Goal: Information Seeking & Learning: Learn about a topic

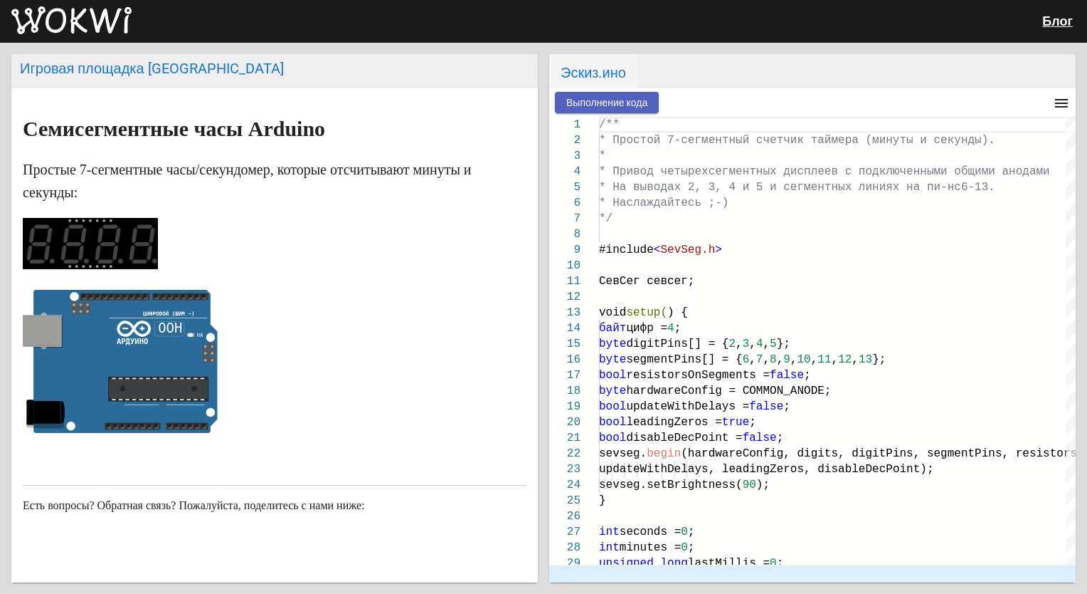
click at [580, 103] on span "Выполнение кода" at bounding box center [606, 102] width 81 height 11
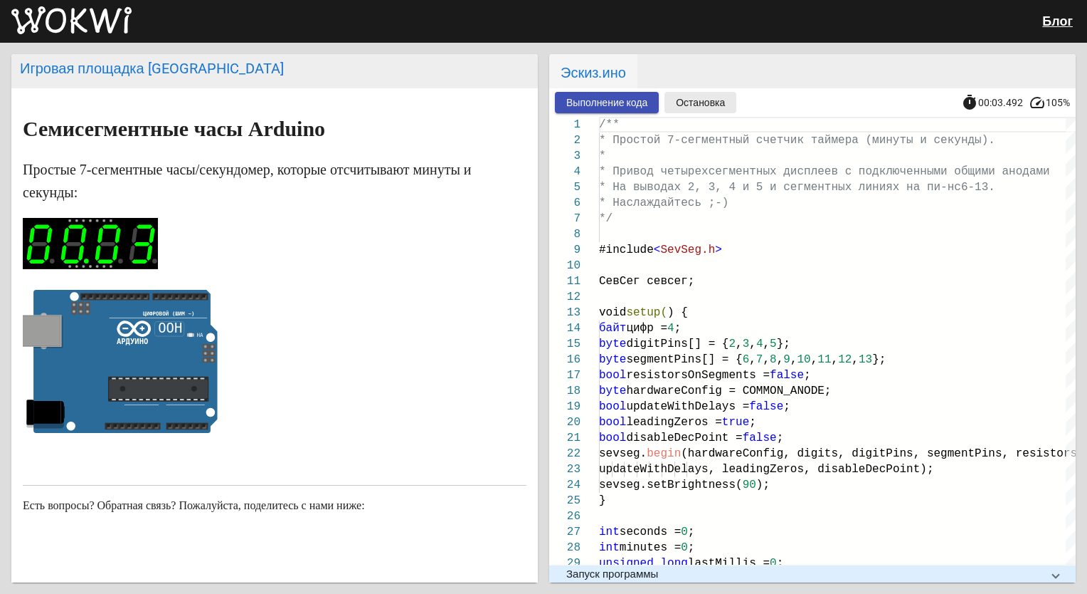
click at [669, 95] on button "Остановка" at bounding box center [701, 102] width 72 height 21
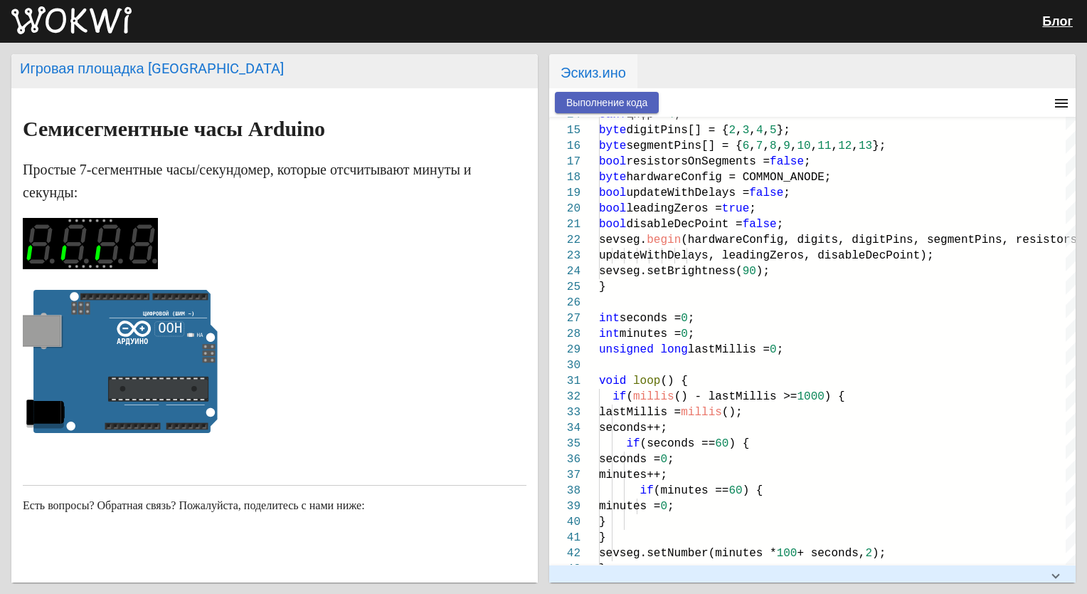
click at [619, 101] on span "Выполнение кода" at bounding box center [606, 102] width 81 height 11
click at [682, 101] on span "Остановка" at bounding box center [700, 102] width 49 height 11
click at [650, 98] on button "Выполнение кода" at bounding box center [607, 102] width 104 height 21
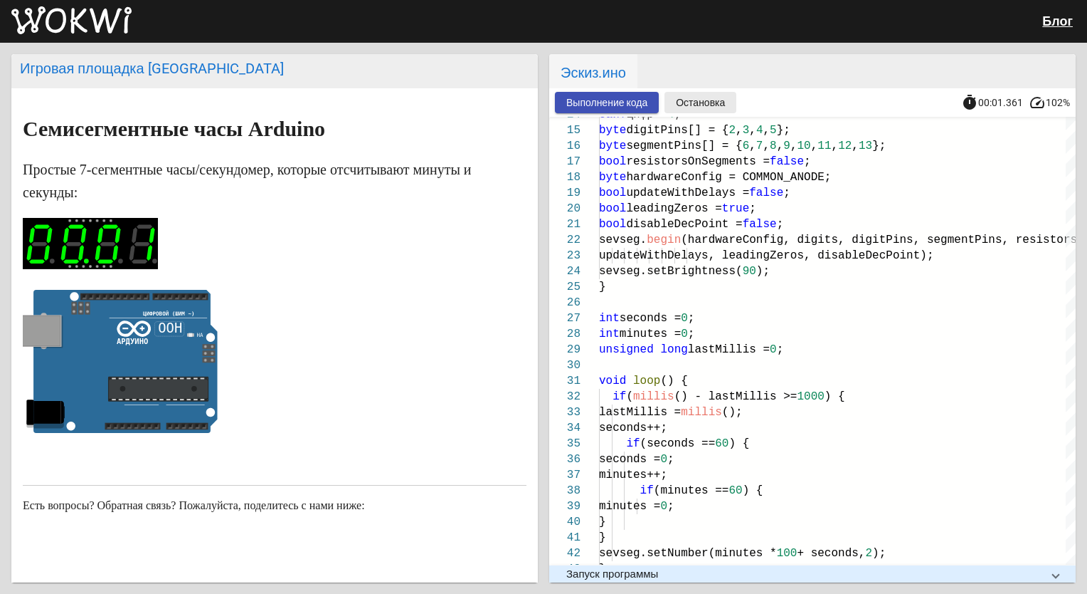
click at [685, 100] on span "Остановка" at bounding box center [700, 102] width 49 height 11
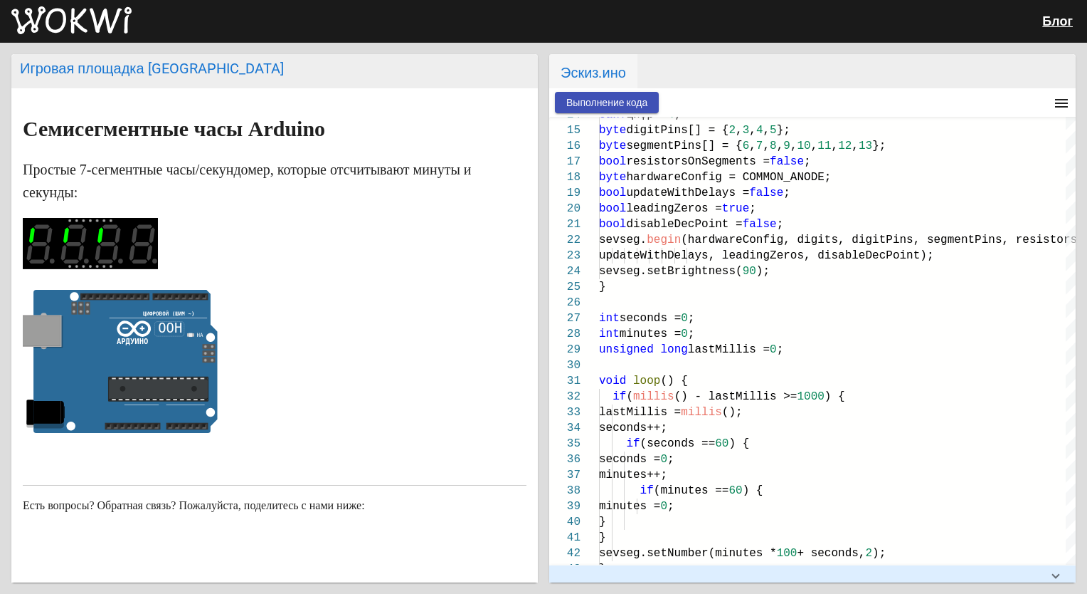
click at [685, 100] on div at bounding box center [853, 102] width 389 height 28
